Goal: Transaction & Acquisition: Purchase product/service

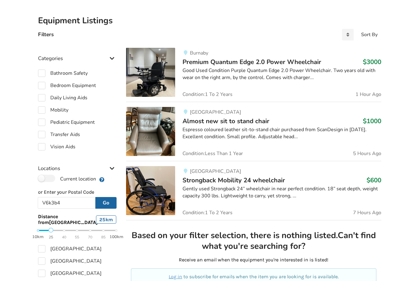
scroll to position [129, 0]
click at [42, 107] on label "Mobility" at bounding box center [53, 110] width 30 height 7
checkbox input "true"
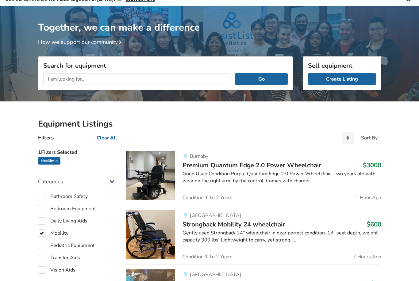
scroll to position [26, 0]
click at [98, 76] on input "text" at bounding box center [136, 79] width 187 height 12
type input "Van"
click at [265, 78] on button "Go" at bounding box center [261, 79] width 52 height 12
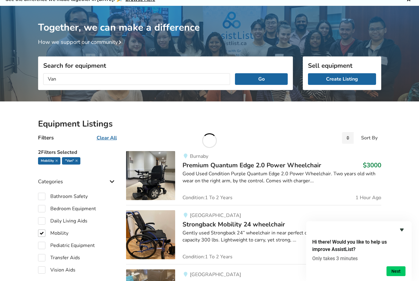
click at [401, 234] on icon "Hide survey" at bounding box center [401, 229] width 7 height 7
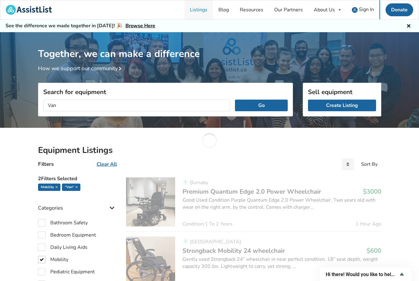
click at [203, 10] on link "Listings" at bounding box center [198, 9] width 28 height 19
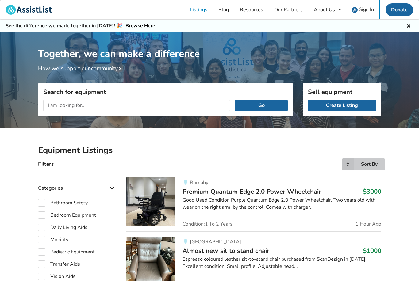
click at [347, 165] on icon at bounding box center [348, 164] width 12 height 12
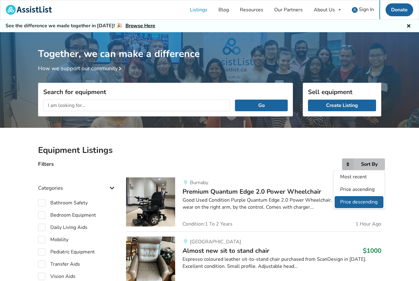
click at [368, 204] on span "Price descending" at bounding box center [358, 202] width 37 height 7
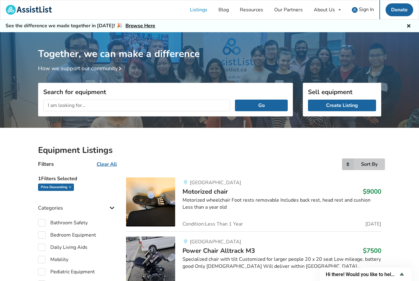
scroll to position [563, 0]
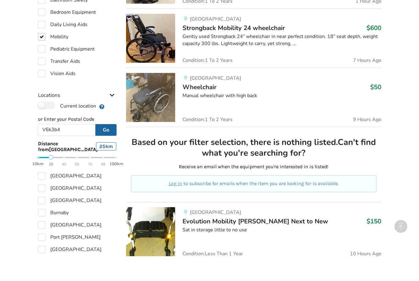
scroll to position [597, 0]
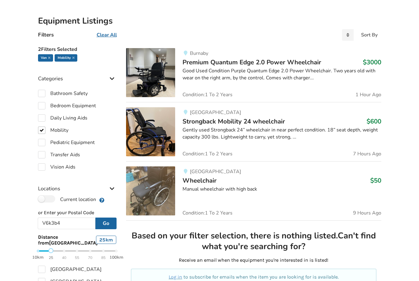
scroll to position [65, 0]
